Goal: Book appointment/travel/reservation

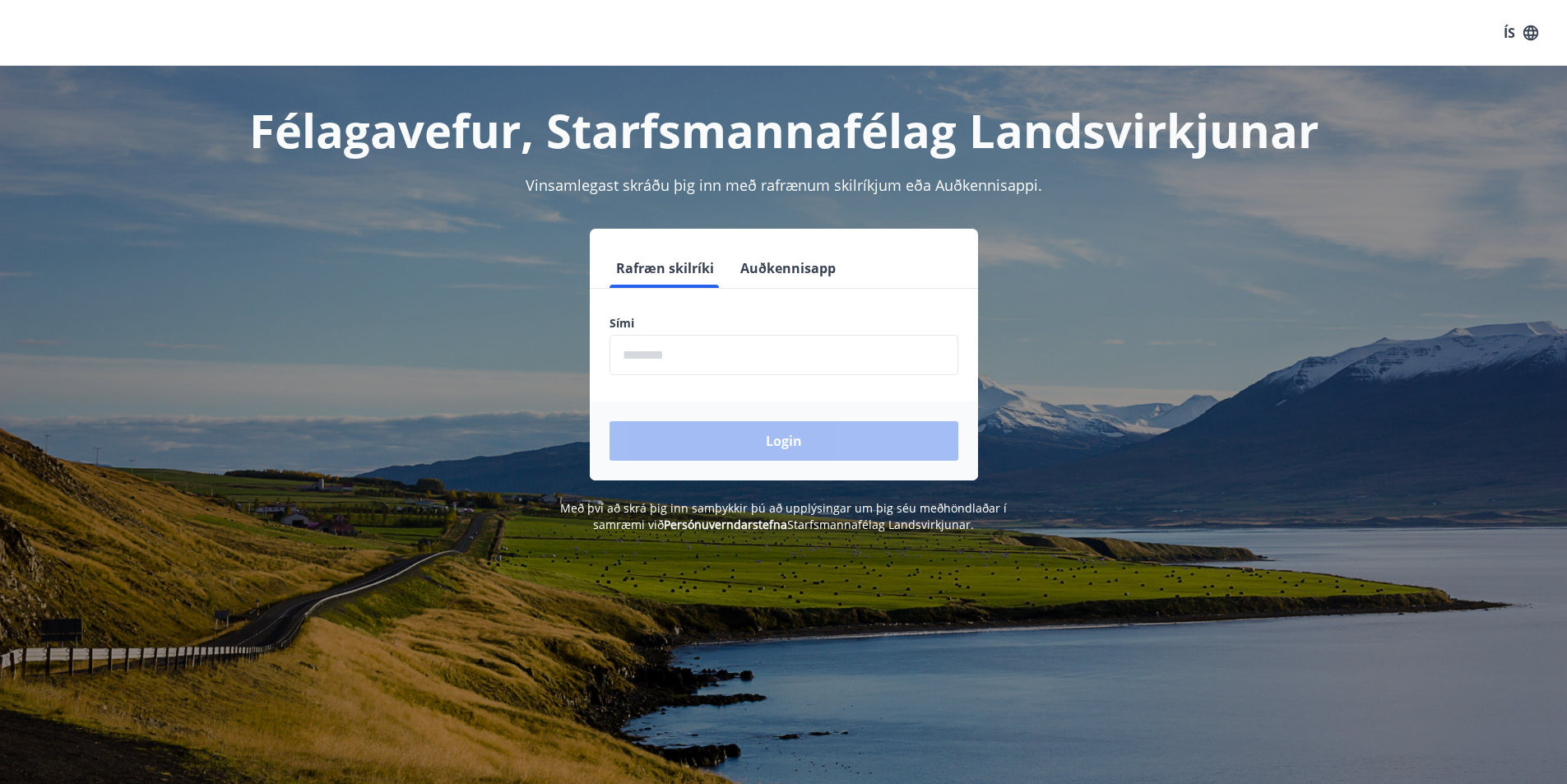
click at [722, 363] on input "phone" at bounding box center [784, 354] width 349 height 40
type input "********"
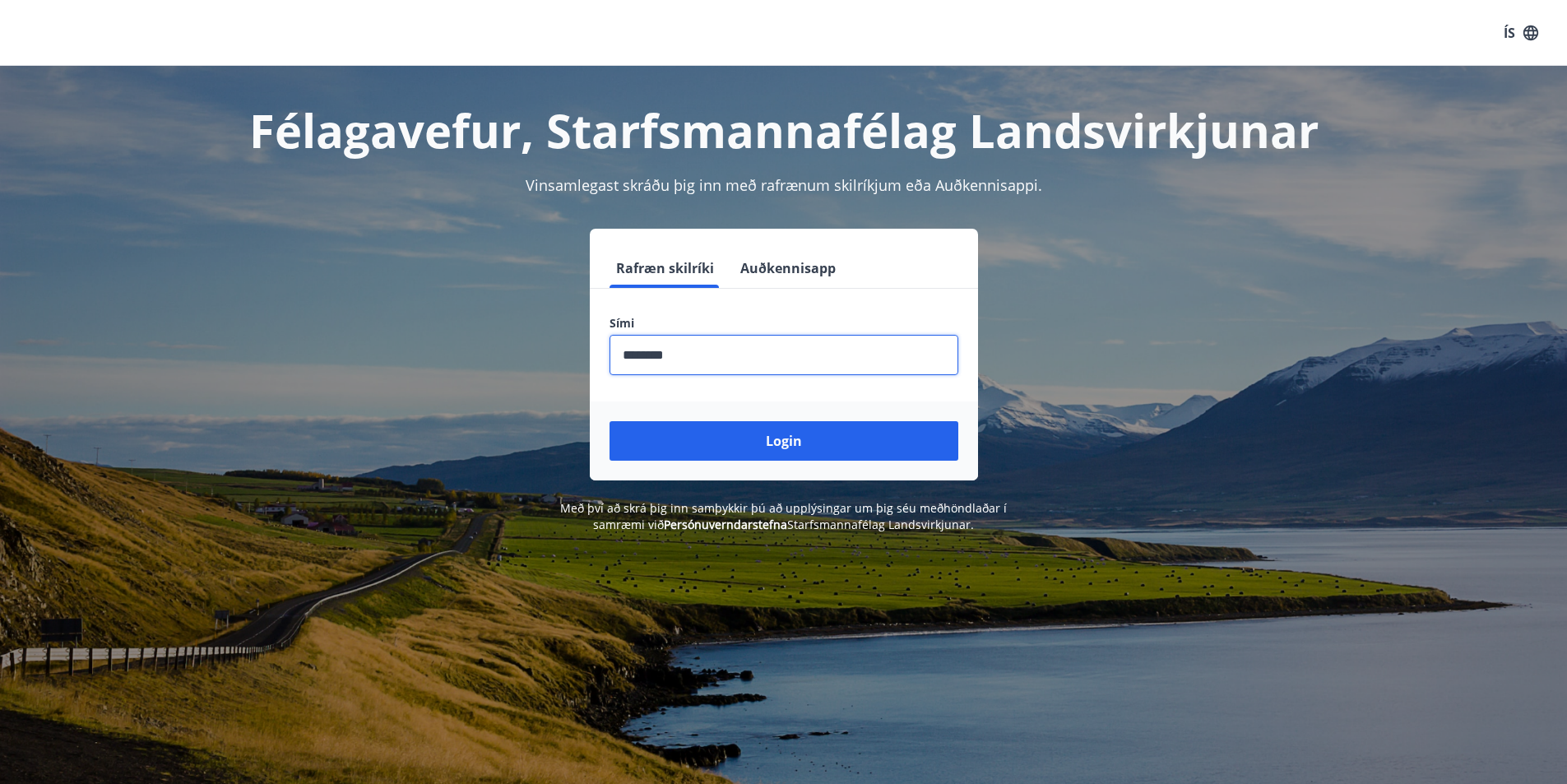
click at [759, 438] on button "Login" at bounding box center [784, 440] width 349 height 39
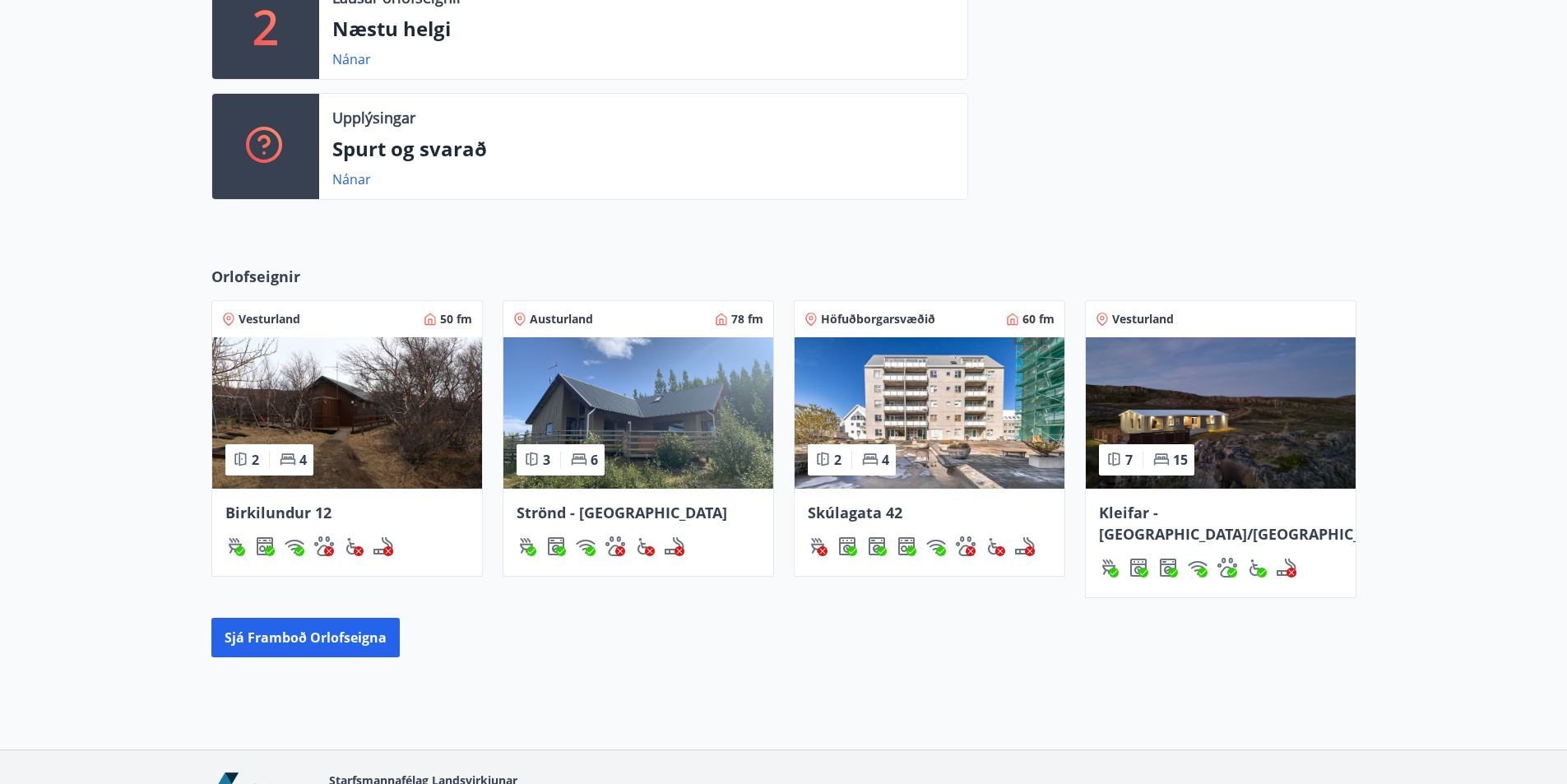
scroll to position [572, 0]
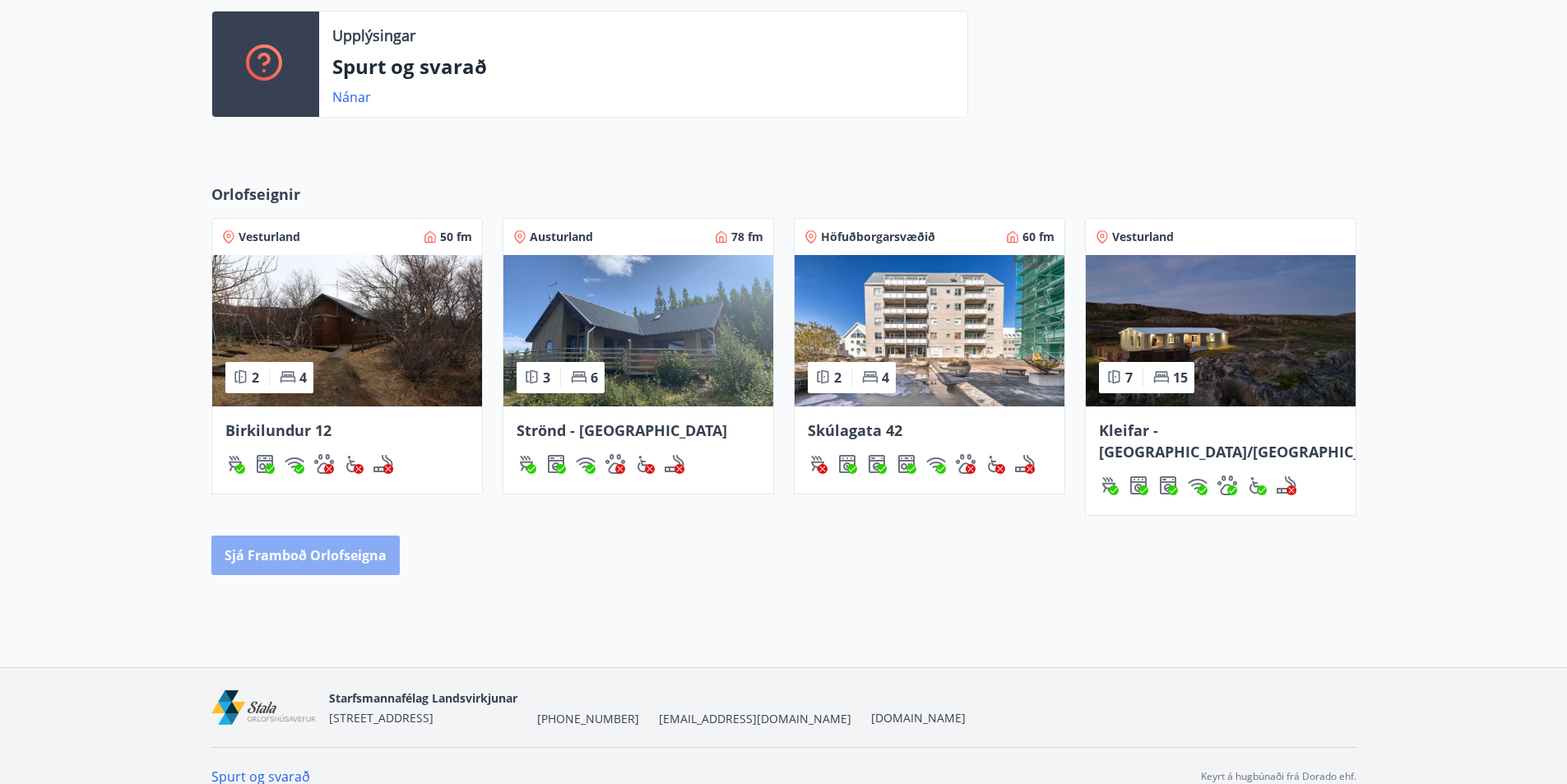
click at [371, 537] on button "Sjá framboð orlofseigna" at bounding box center [305, 555] width 189 height 39
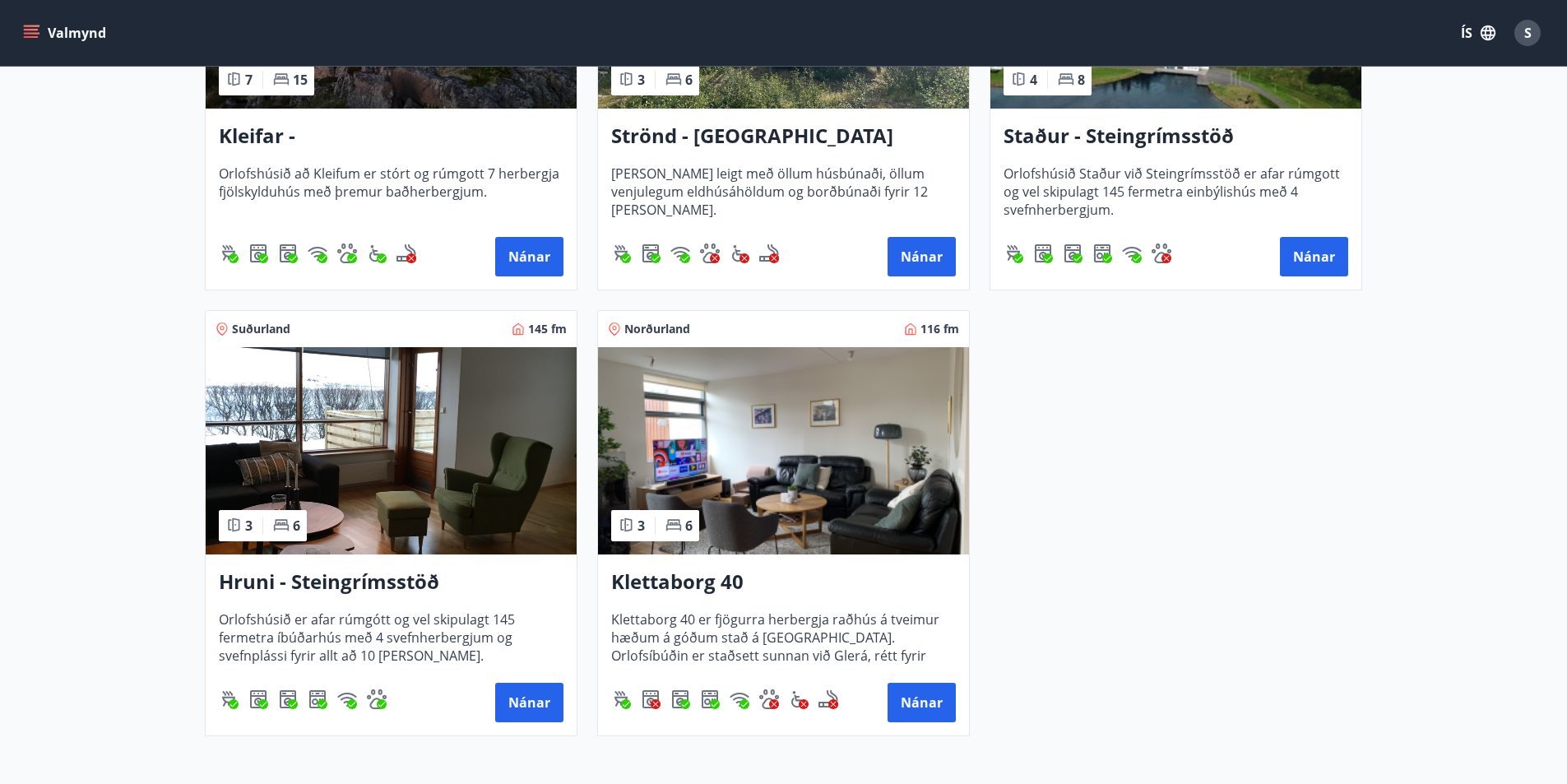
scroll to position [987, 0]
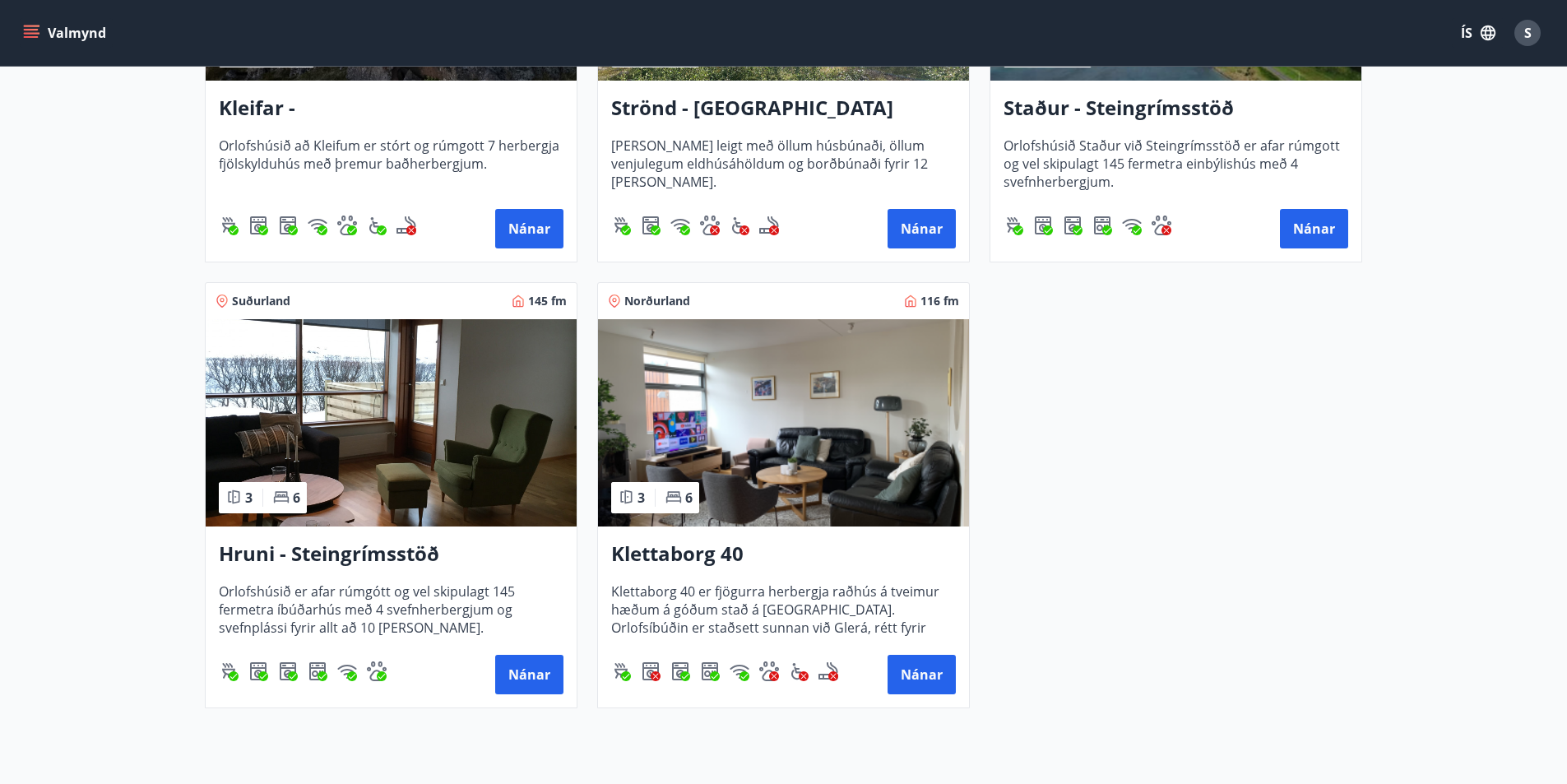
click at [408, 557] on h3 "Hruni - Steingrímsstöð" at bounding box center [391, 554] width 345 height 30
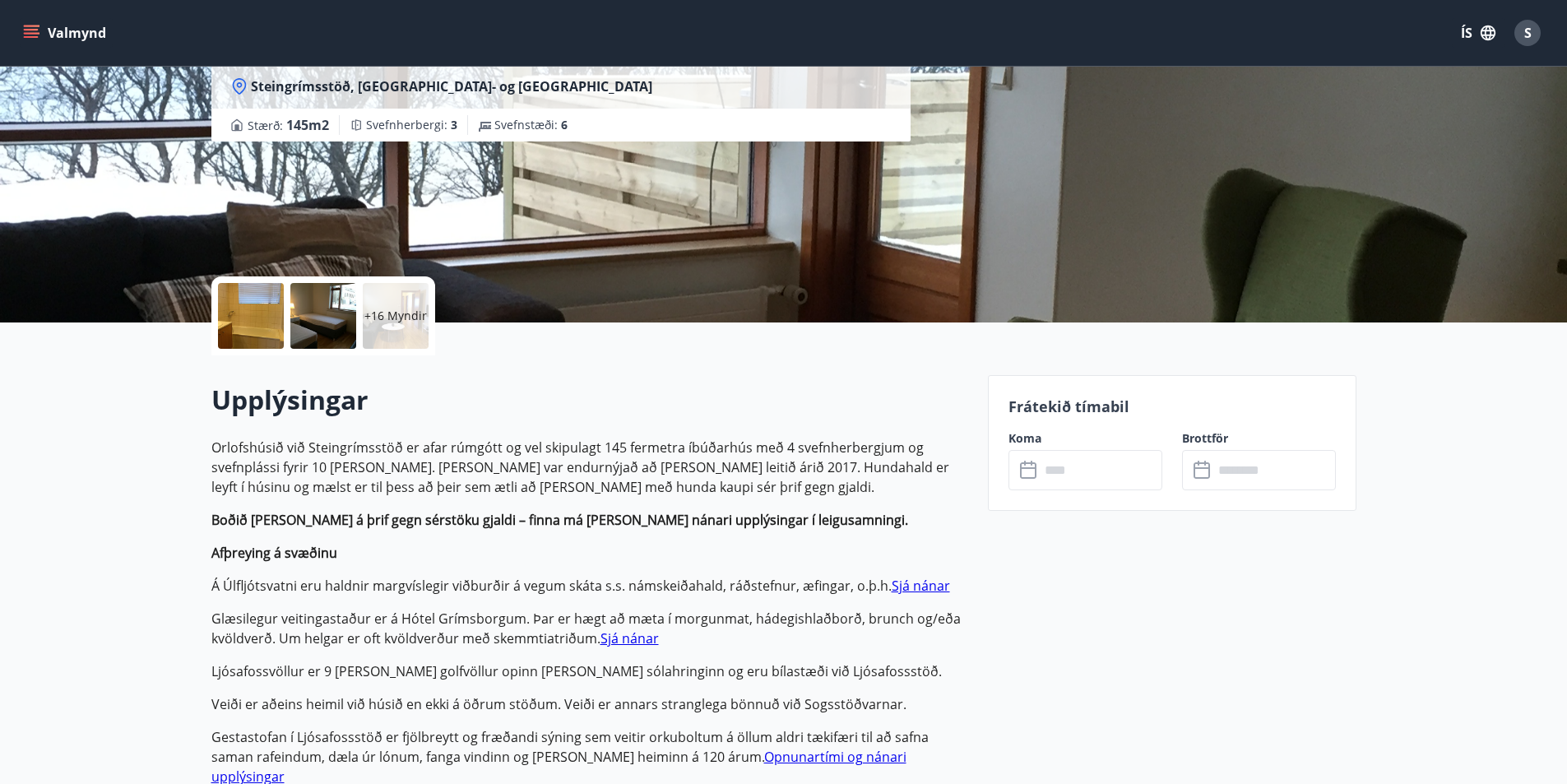
scroll to position [165, 0]
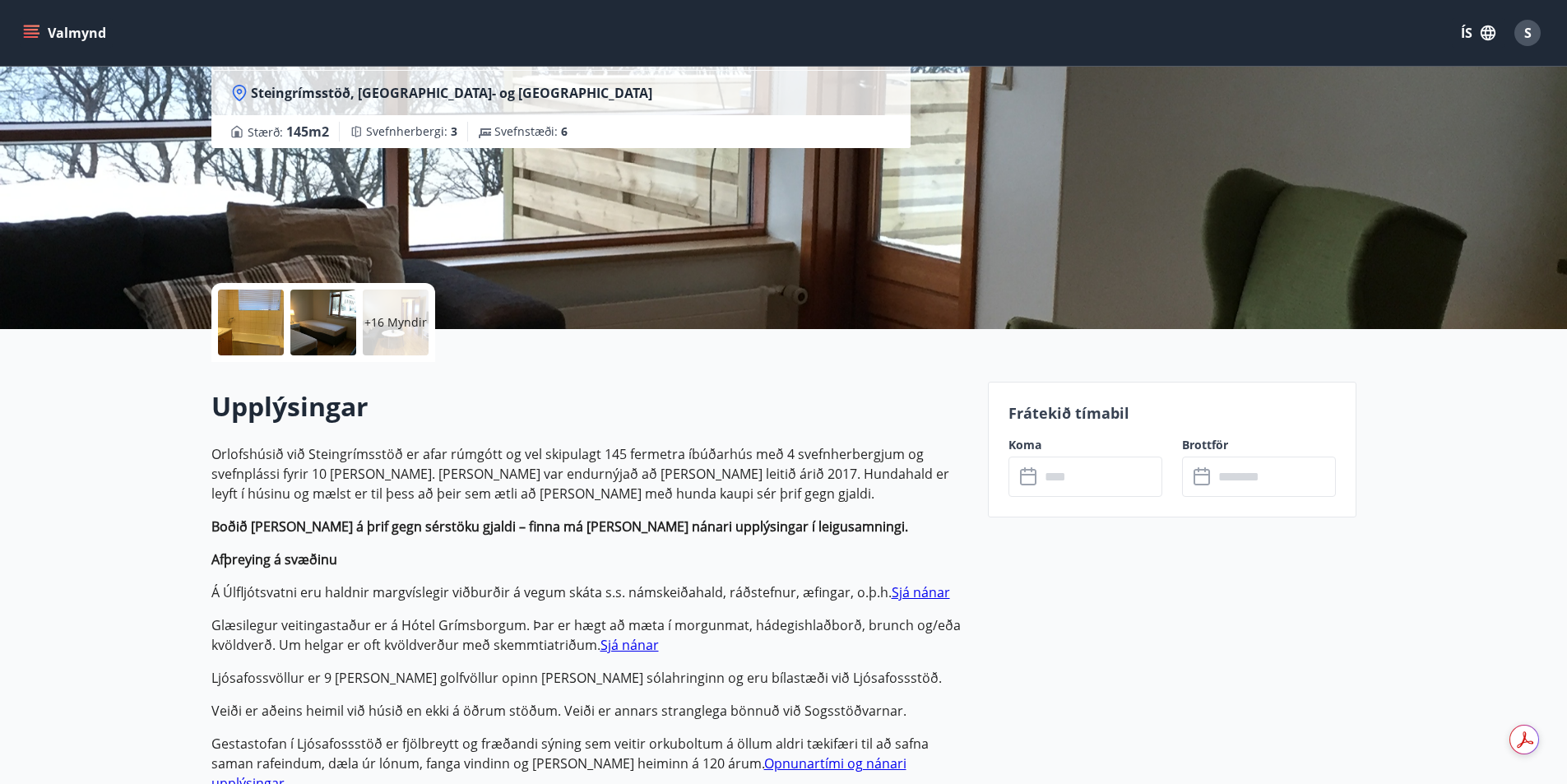
click at [1098, 497] on div "Frátekið tímabil Koma ​ ​ Brottför ​ ​" at bounding box center [1172, 449] width 368 height 136
click at [1068, 477] on input "text" at bounding box center [1101, 477] width 122 height 40
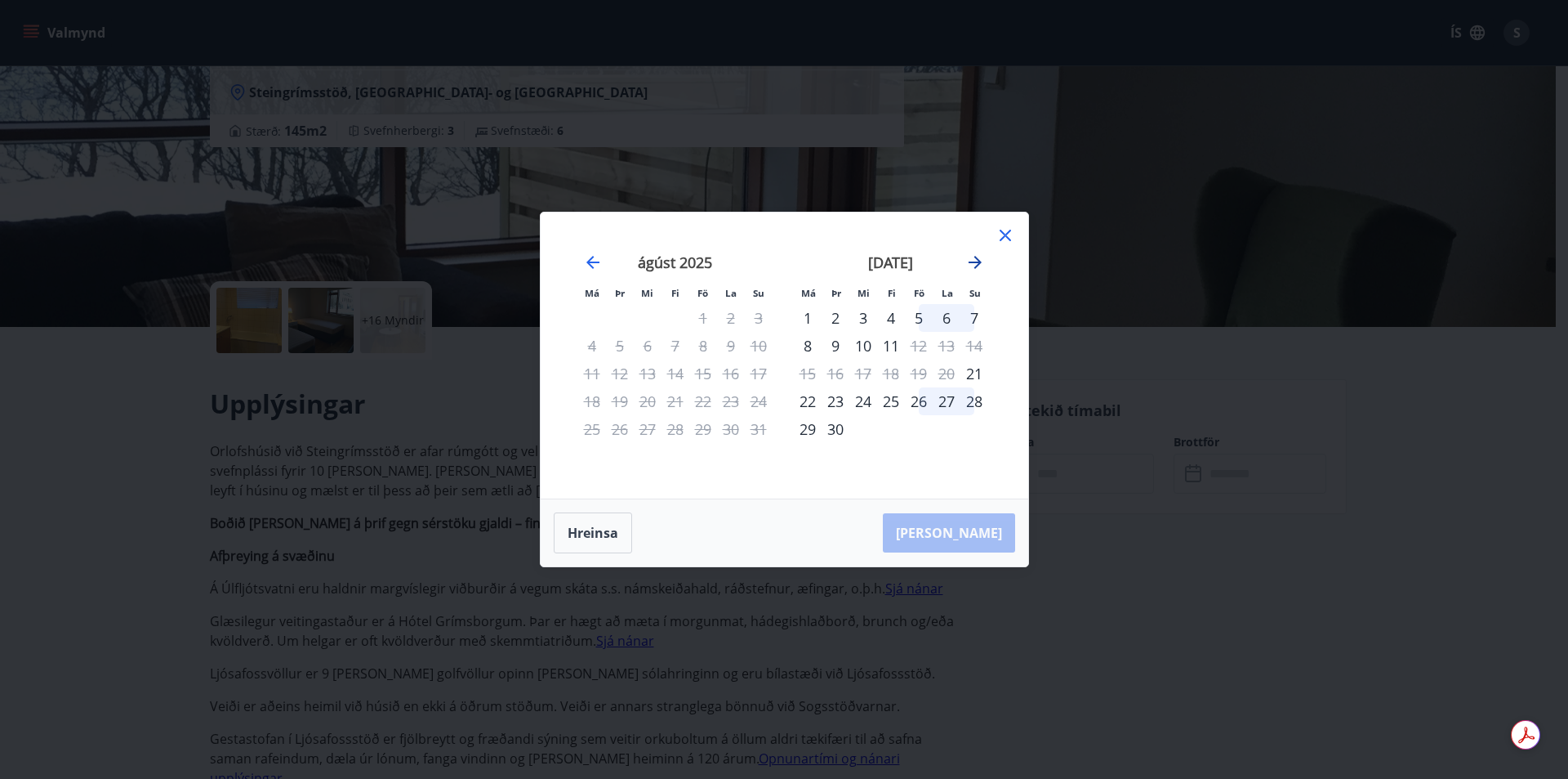
click at [974, 264] on icon "Move forward to switch to the next month." at bounding box center [975, 262] width 19 height 19
click at [976, 259] on icon "Move forward to switch to the next month." at bounding box center [976, 262] width 13 height 13
click at [593, 265] on icon "Move backward to switch to the previous month." at bounding box center [593, 262] width 19 height 19
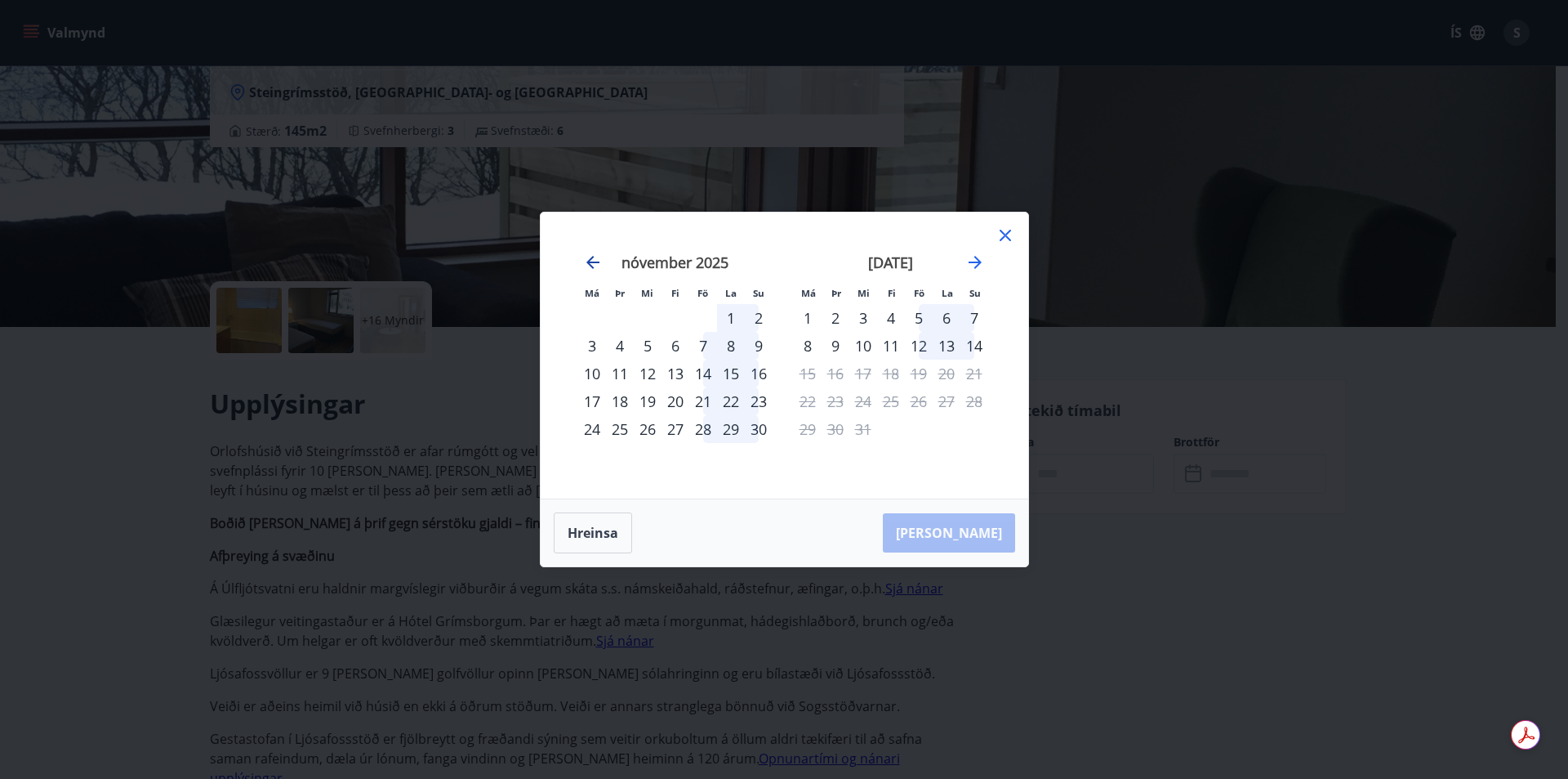
click at [593, 265] on icon "Move backward to switch to the previous month." at bounding box center [593, 262] width 19 height 19
click at [1010, 232] on icon at bounding box center [1005, 235] width 19 height 19
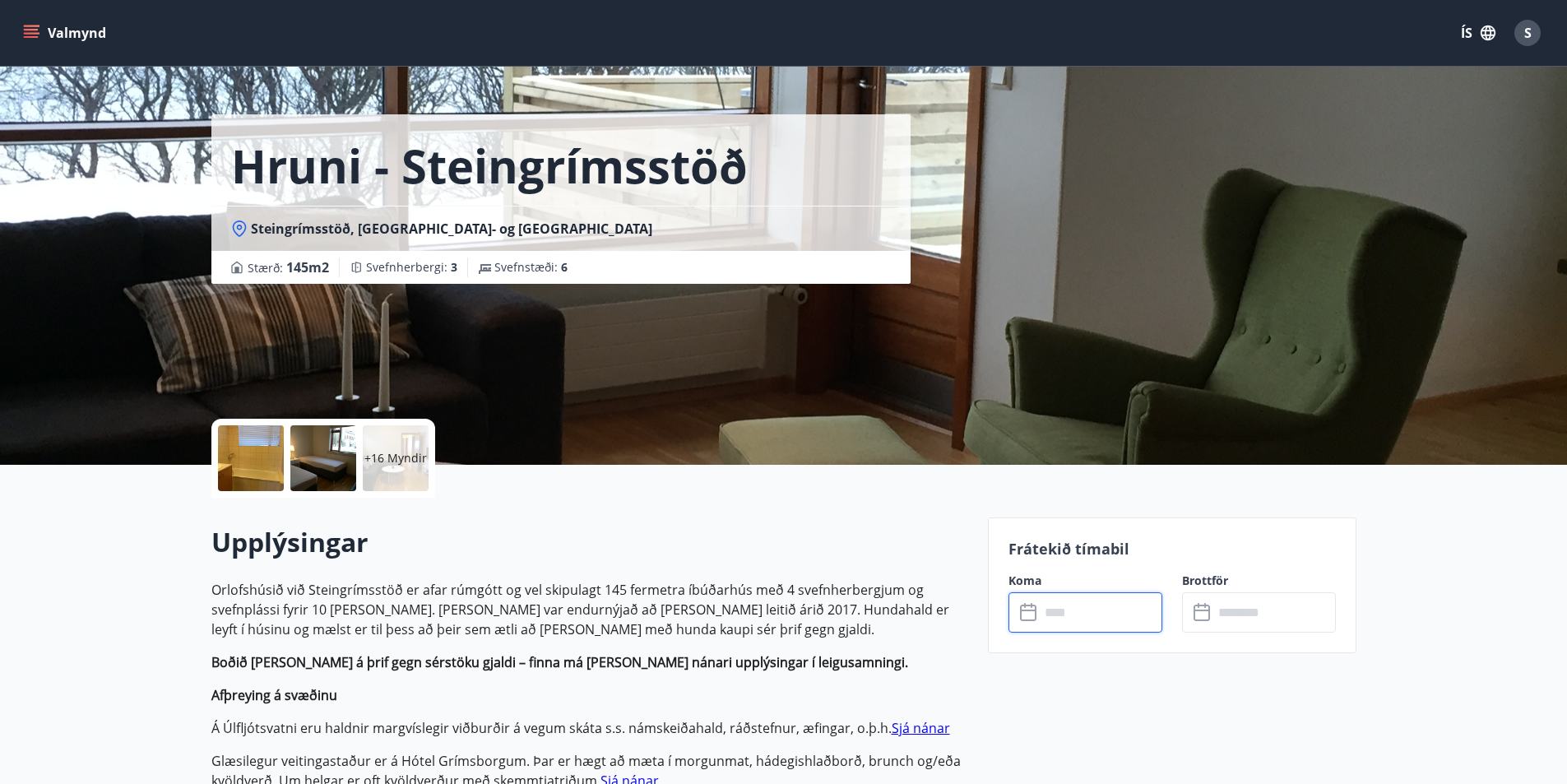
scroll to position [0, 0]
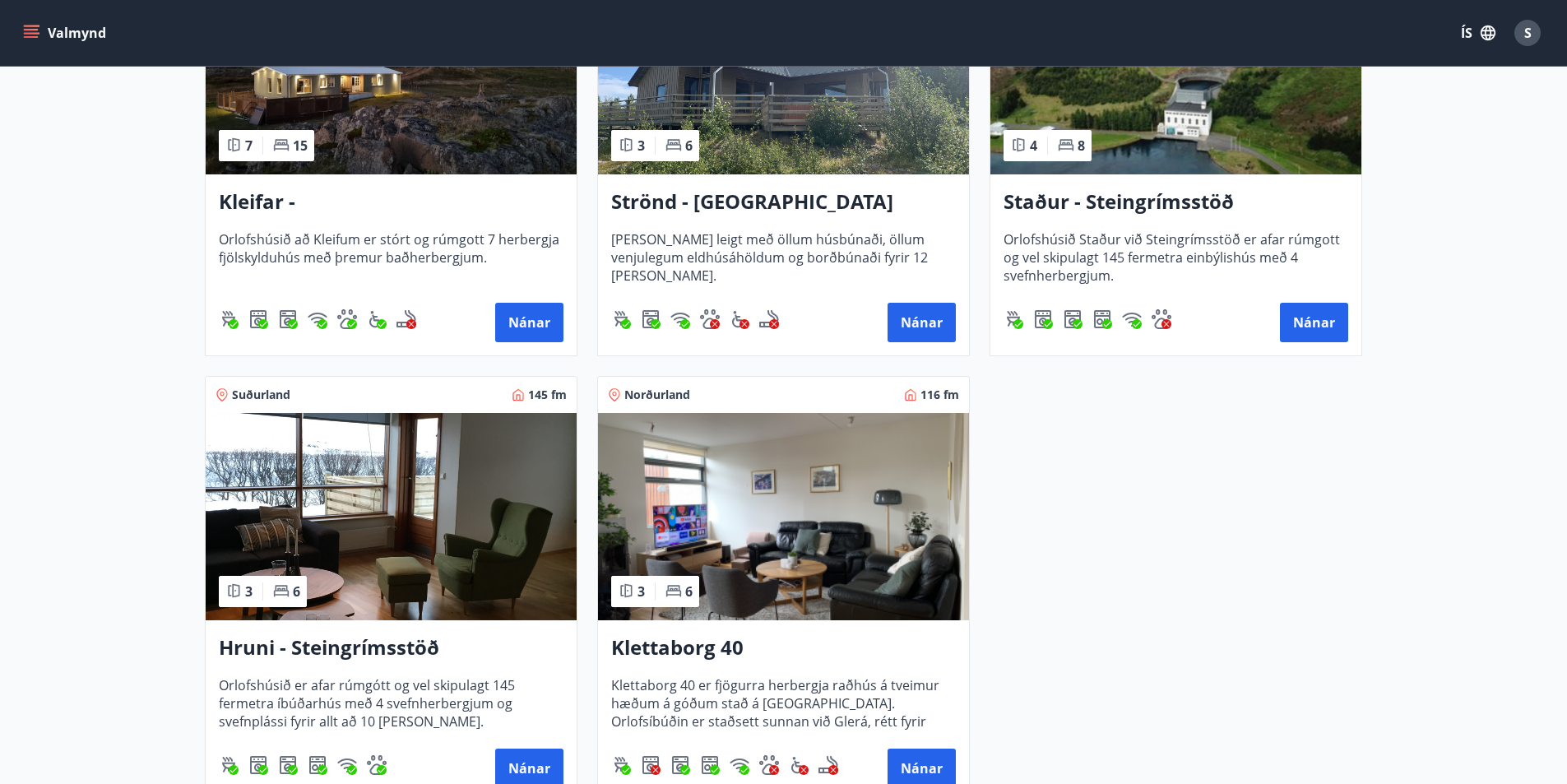
scroll to position [904, 0]
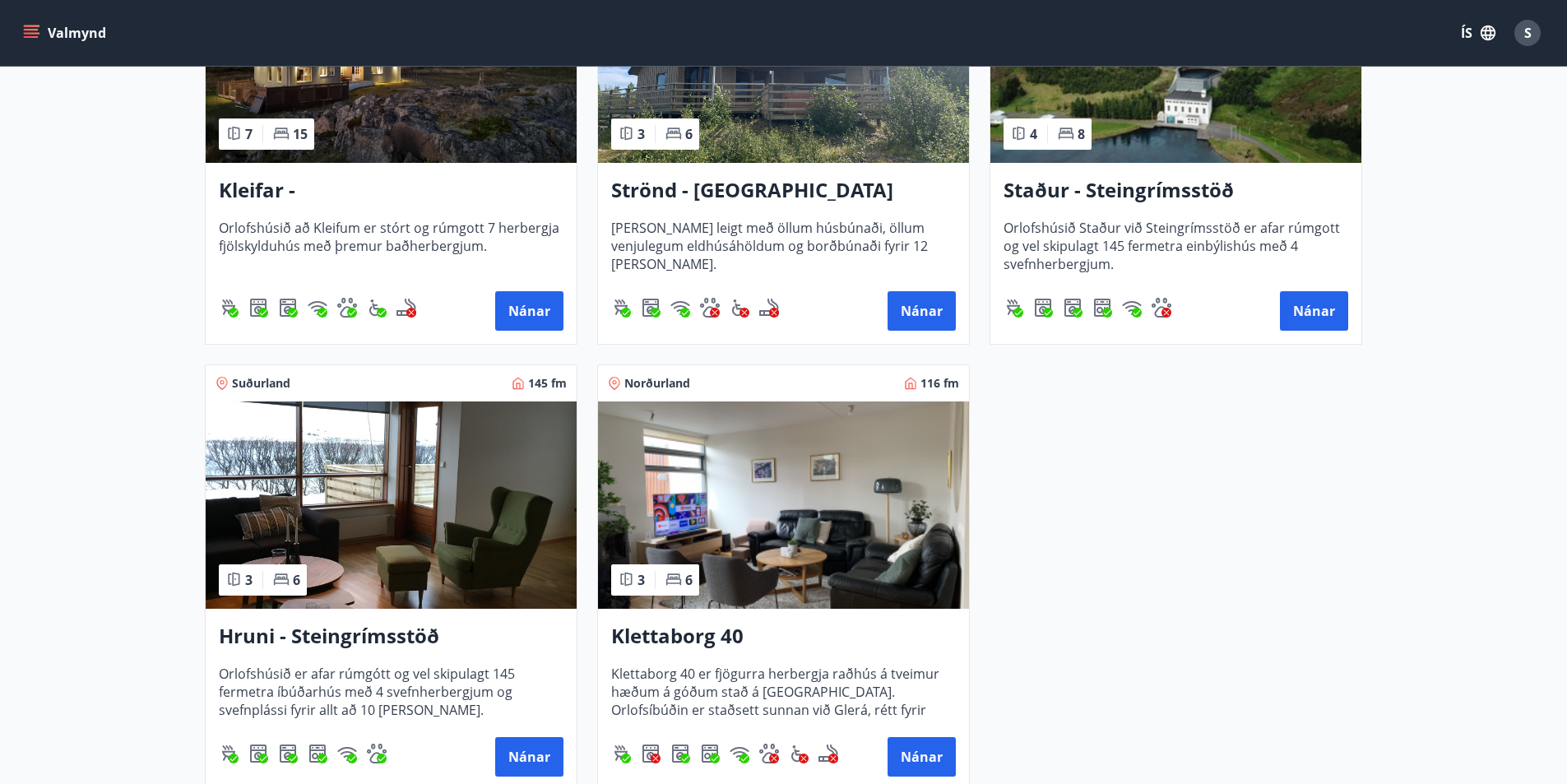
click at [698, 640] on h3 "Klettaborg 40" at bounding box center [784, 636] width 345 height 30
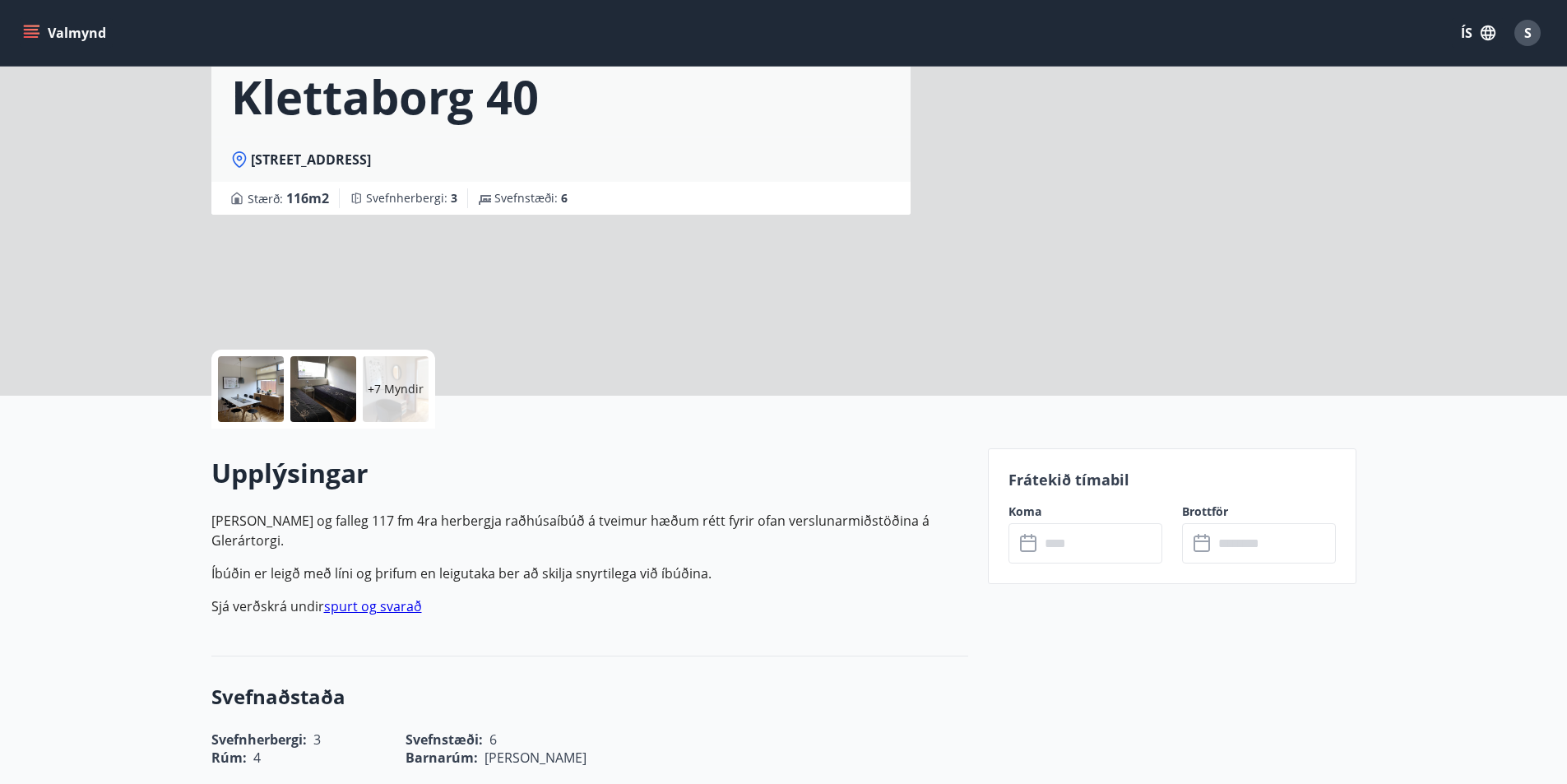
scroll to position [247, 0]
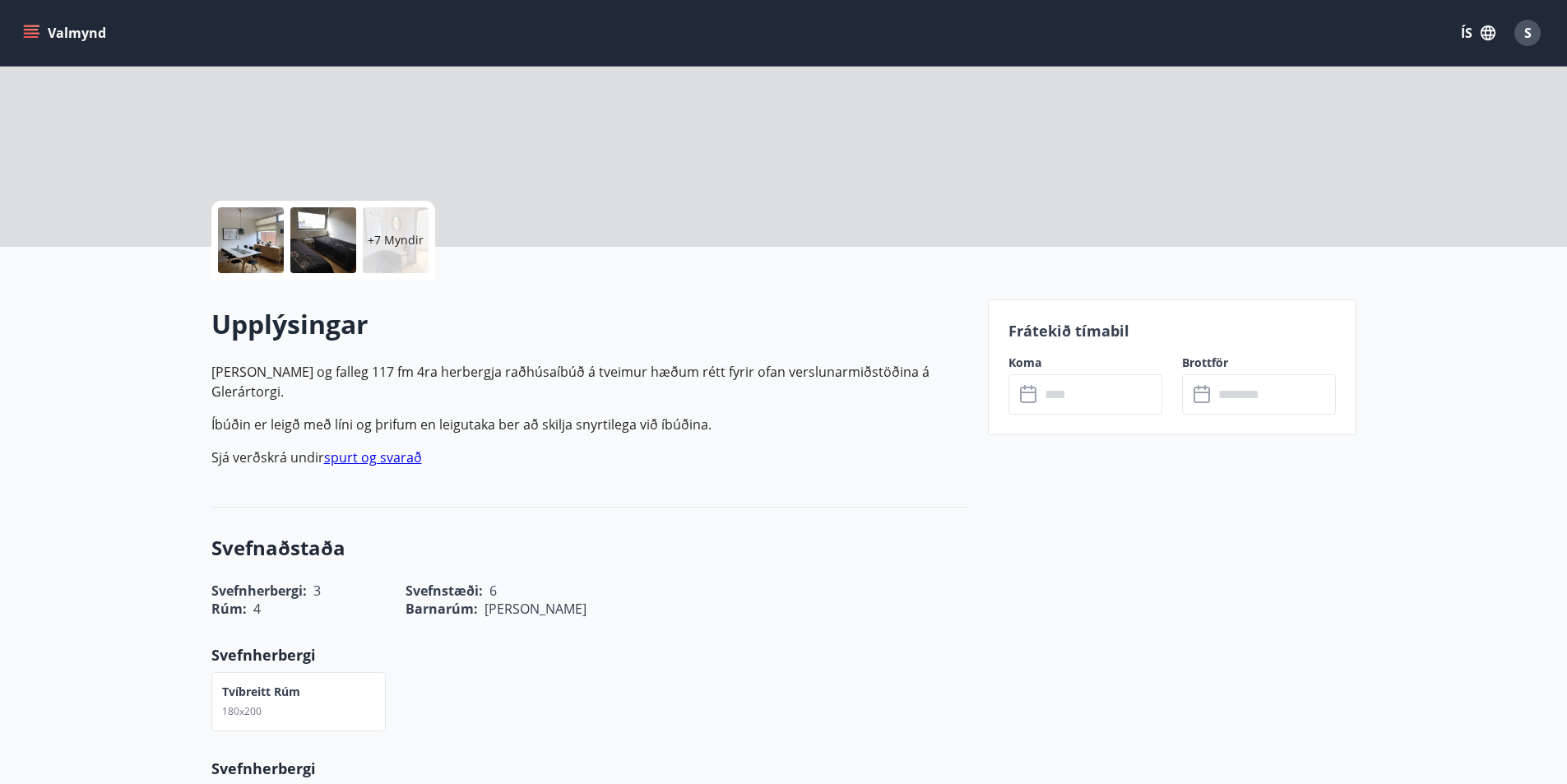
click at [1092, 404] on input "text" at bounding box center [1101, 394] width 122 height 40
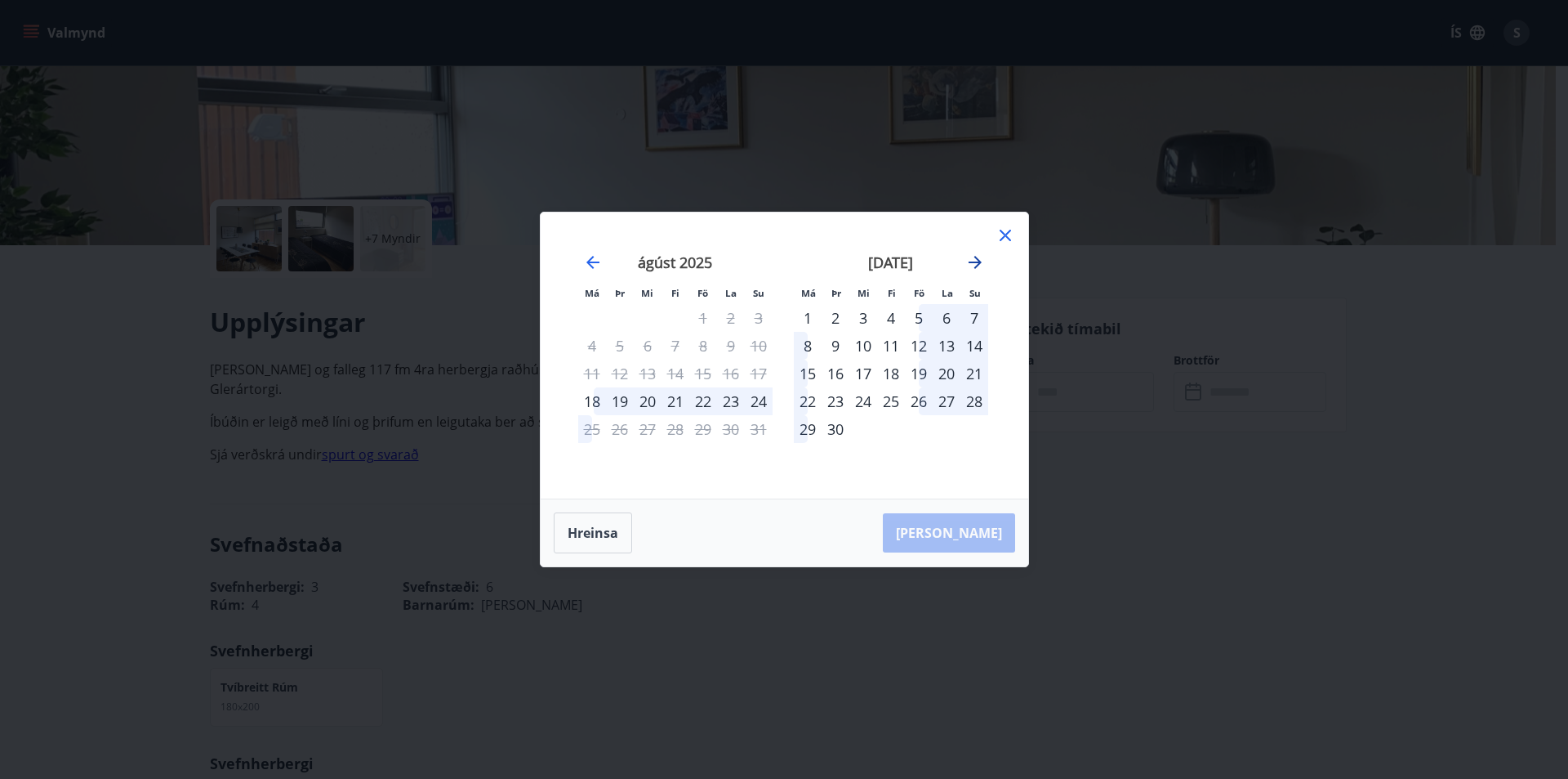
click at [981, 260] on icon "Move forward to switch to the next month." at bounding box center [975, 262] width 19 height 19
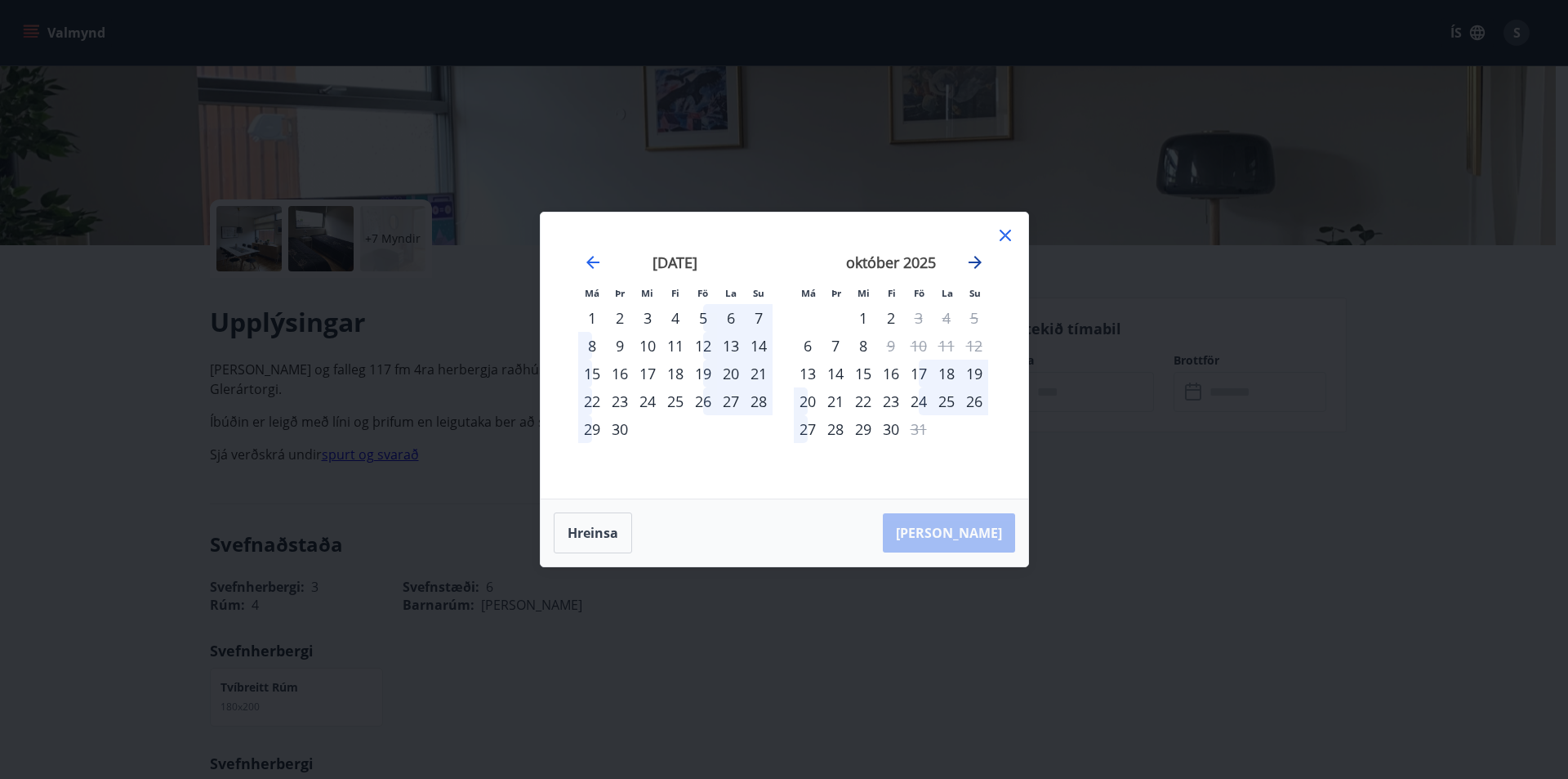
click at [981, 260] on icon "Move forward to switch to the next month." at bounding box center [975, 262] width 19 height 19
click at [1001, 238] on icon at bounding box center [1005, 235] width 19 height 19
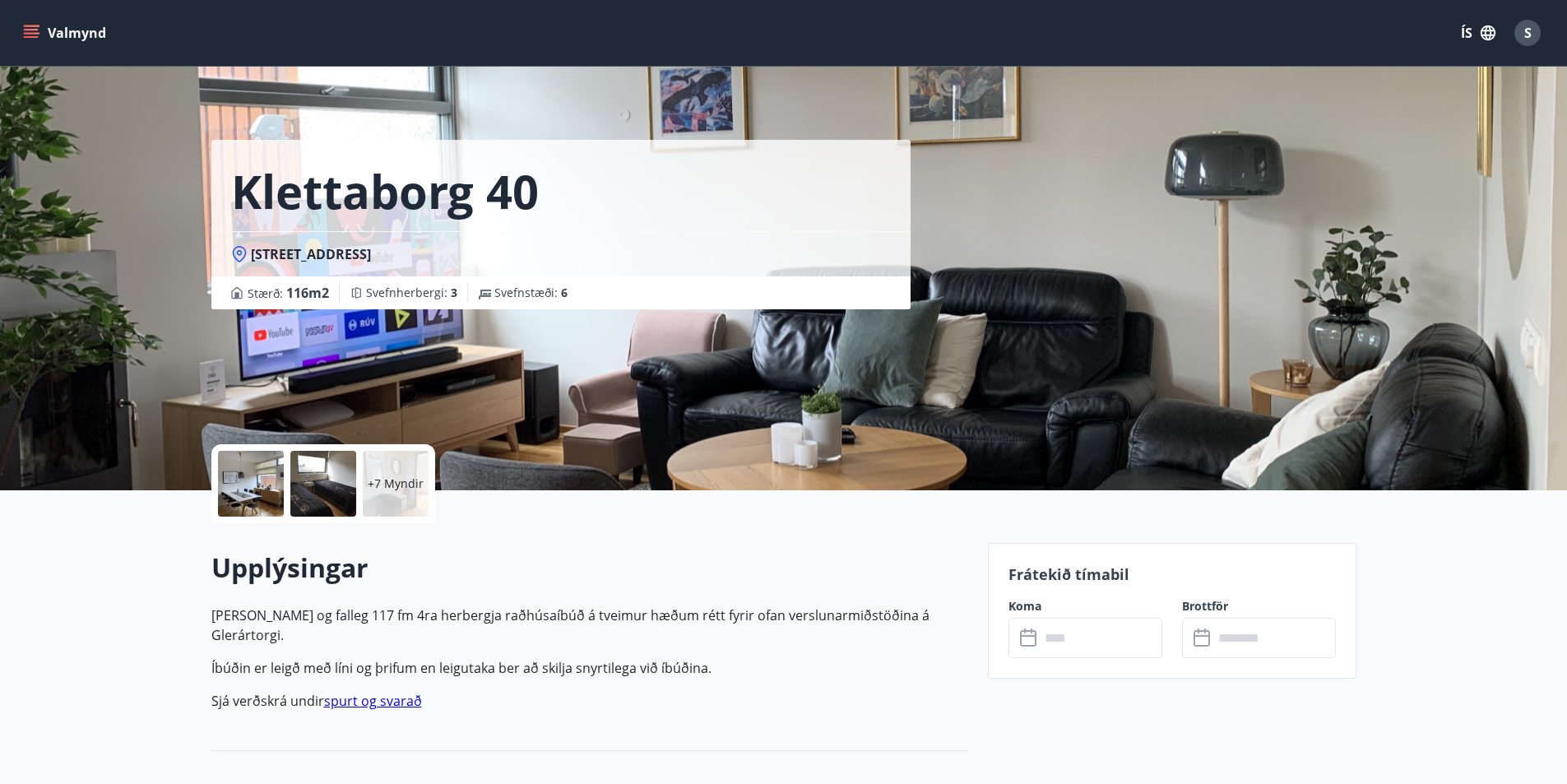
scroll to position [0, 0]
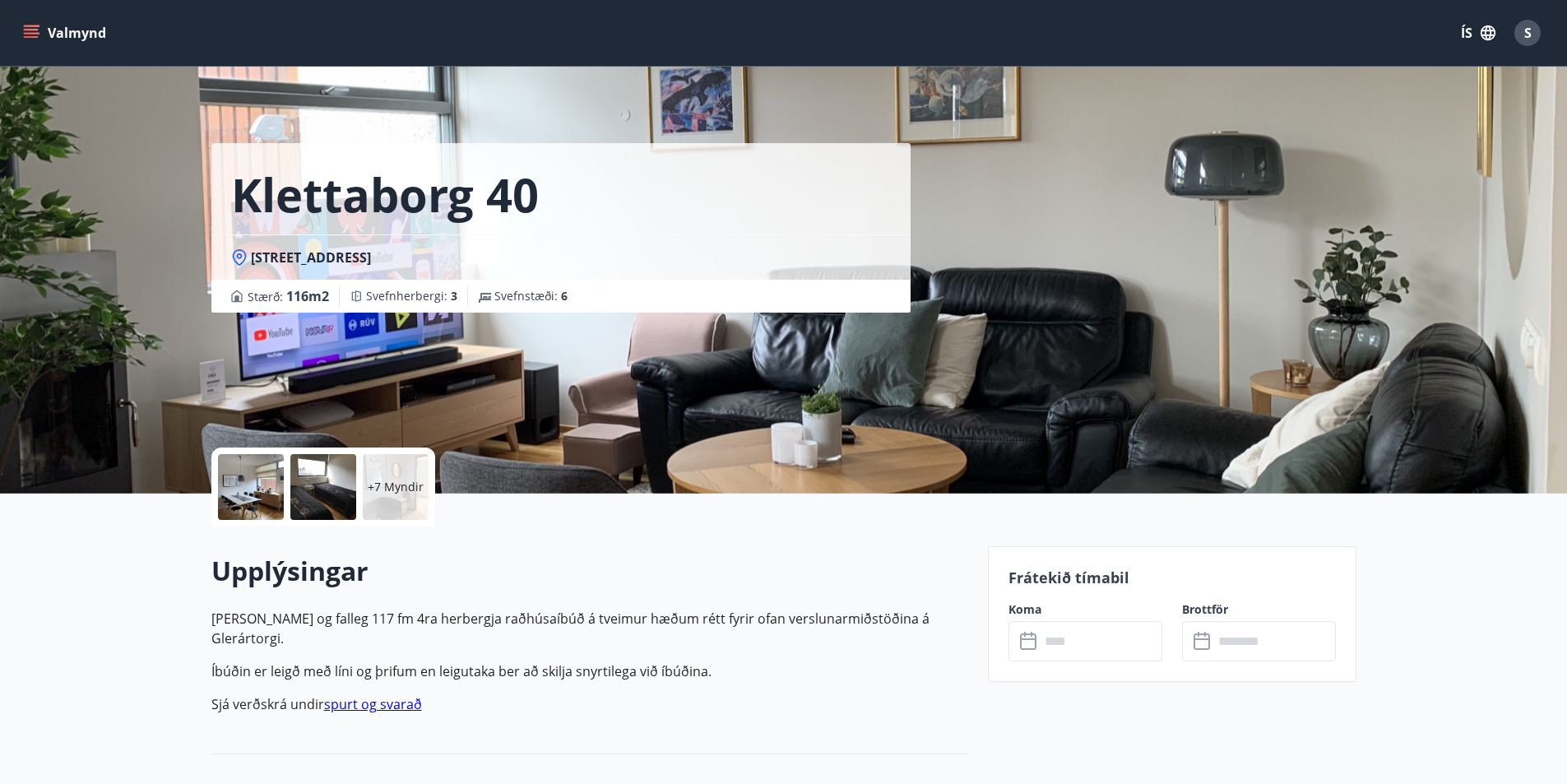
click at [1083, 647] on input "text" at bounding box center [1101, 641] width 122 height 40
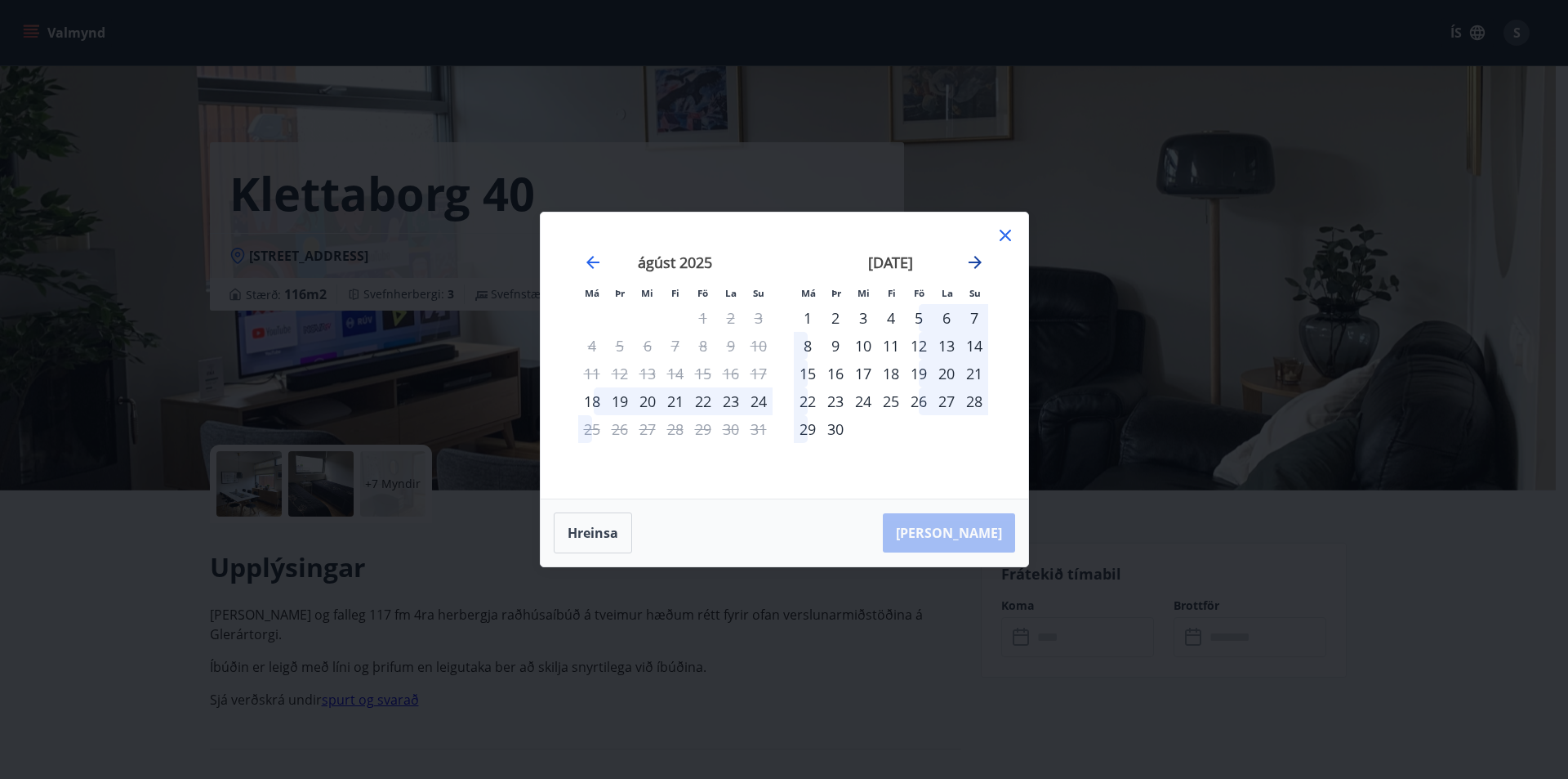
click at [980, 260] on icon "Move forward to switch to the next month." at bounding box center [975, 262] width 19 height 19
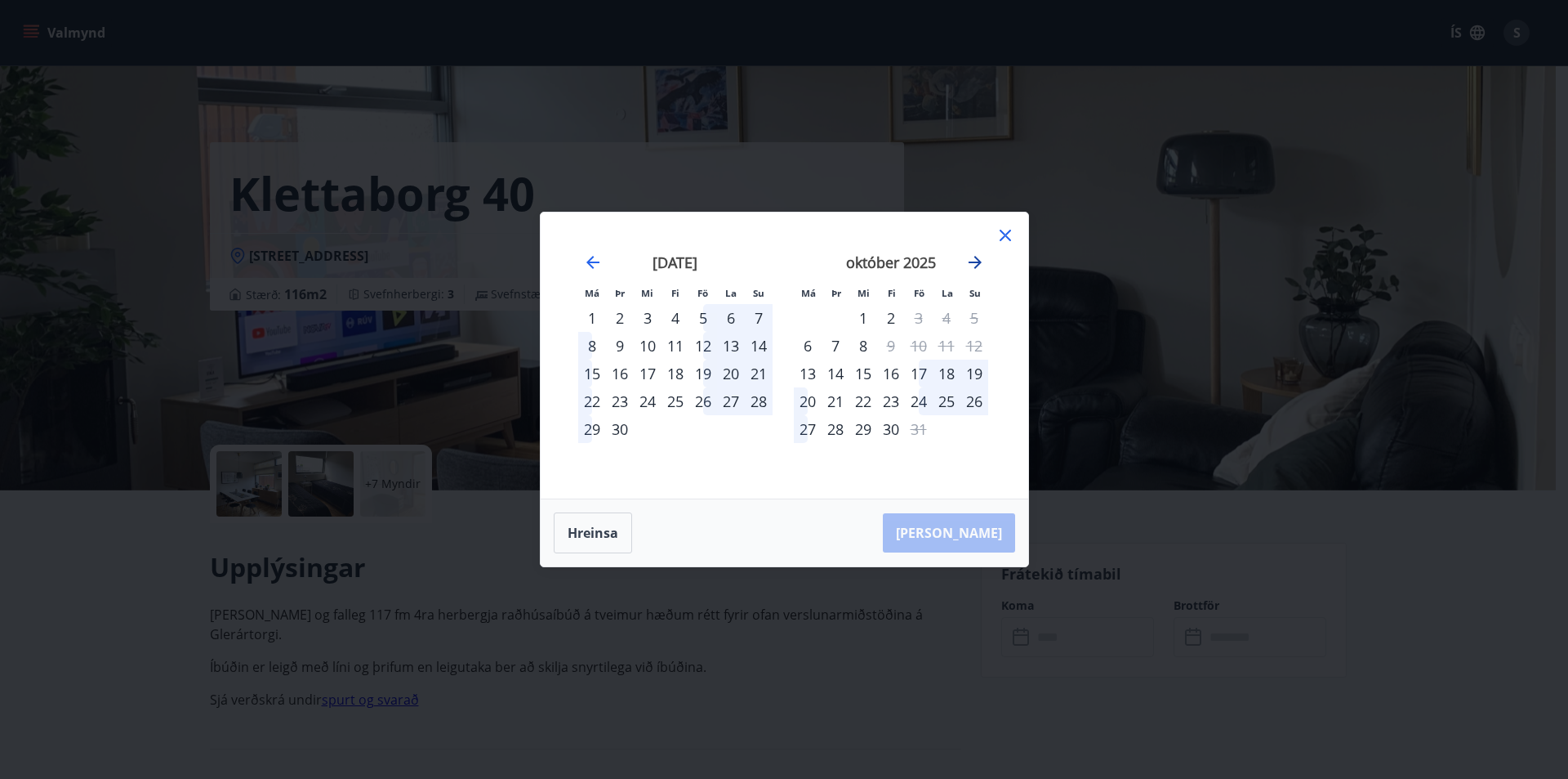
click at [980, 260] on icon "Move forward to switch to the next month." at bounding box center [975, 262] width 19 height 19
click at [591, 266] on icon "Move backward to switch to the previous month." at bounding box center [593, 262] width 13 height 13
click at [1003, 233] on icon at bounding box center [1005, 235] width 19 height 19
